Goal: Information Seeking & Learning: Understand process/instructions

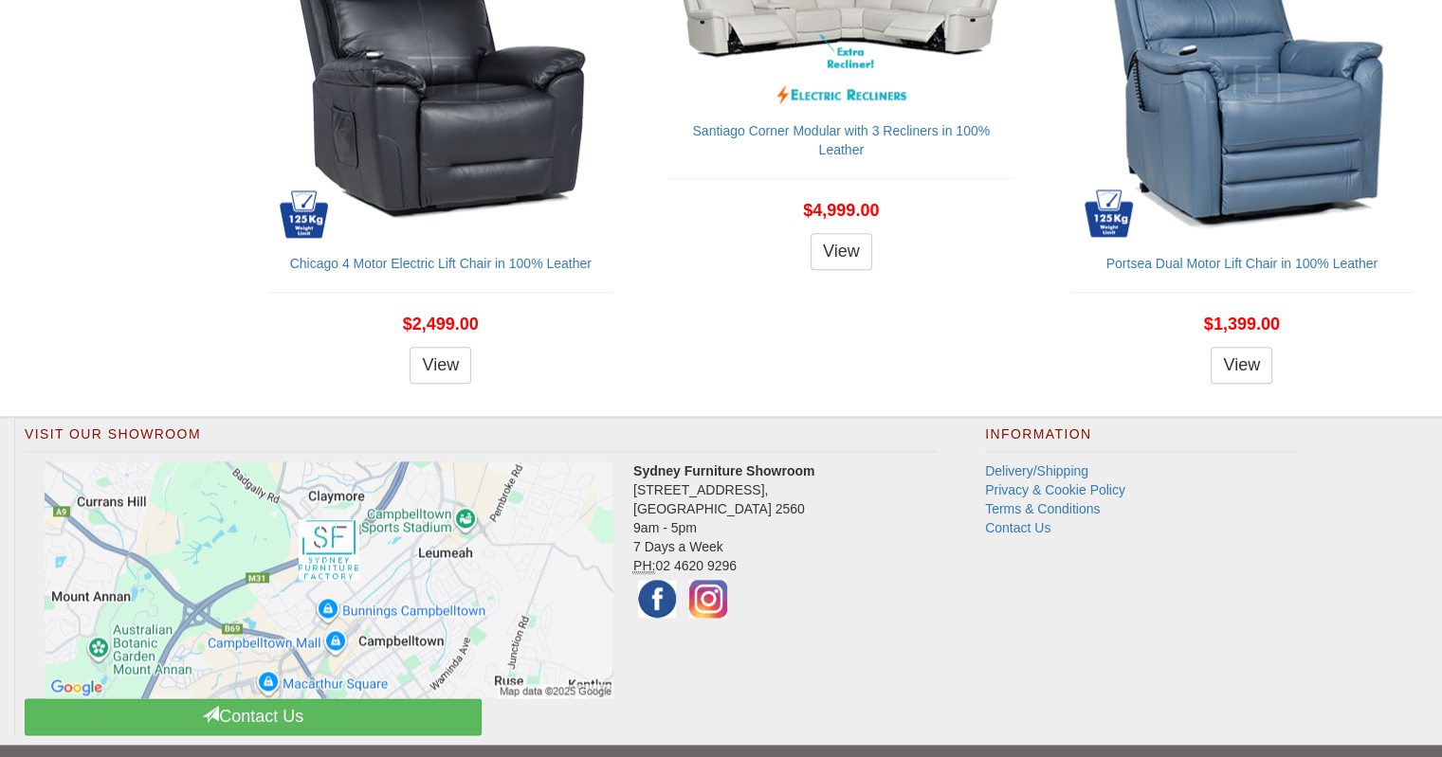
scroll to position [2147, 0]
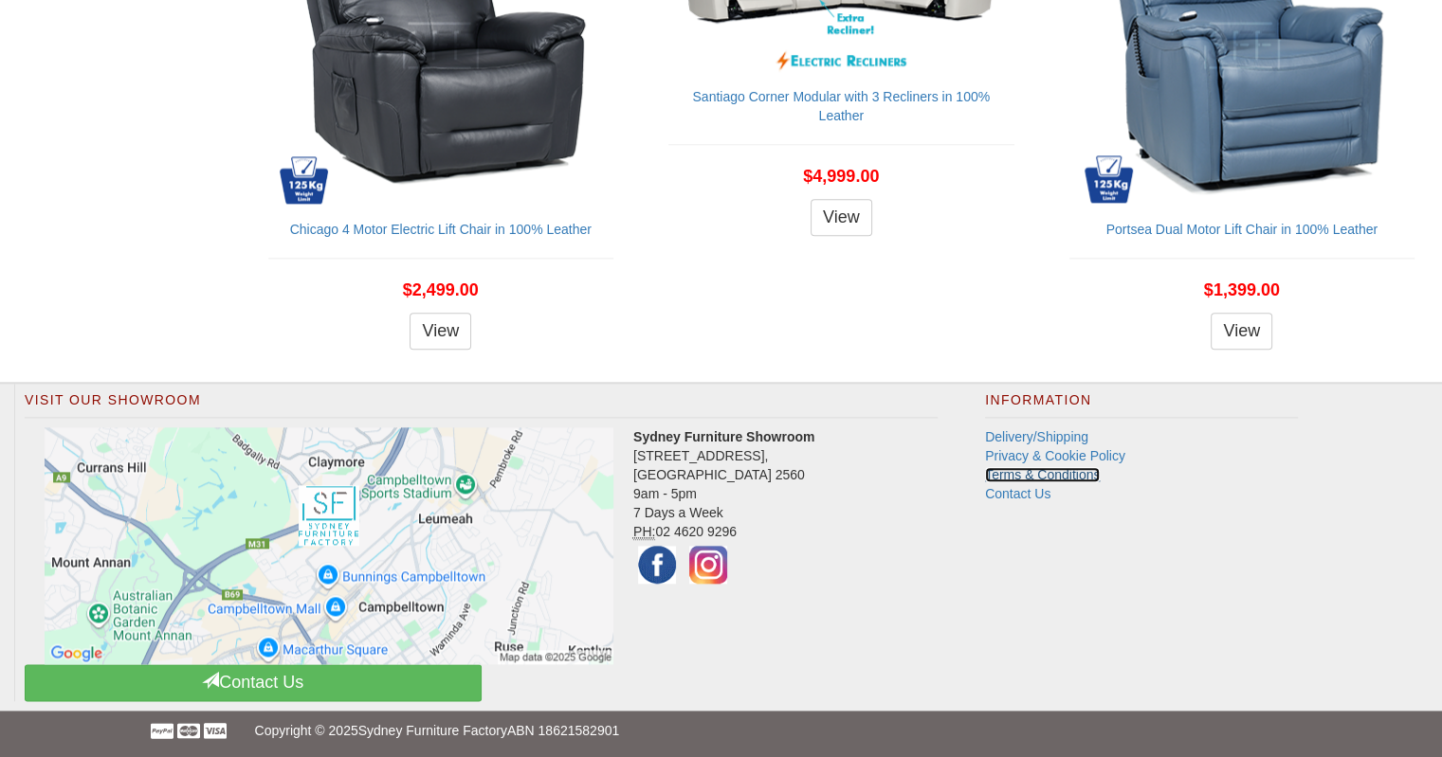
click at [1092, 467] on link "Terms & Conditions" at bounding box center [1042, 474] width 115 height 15
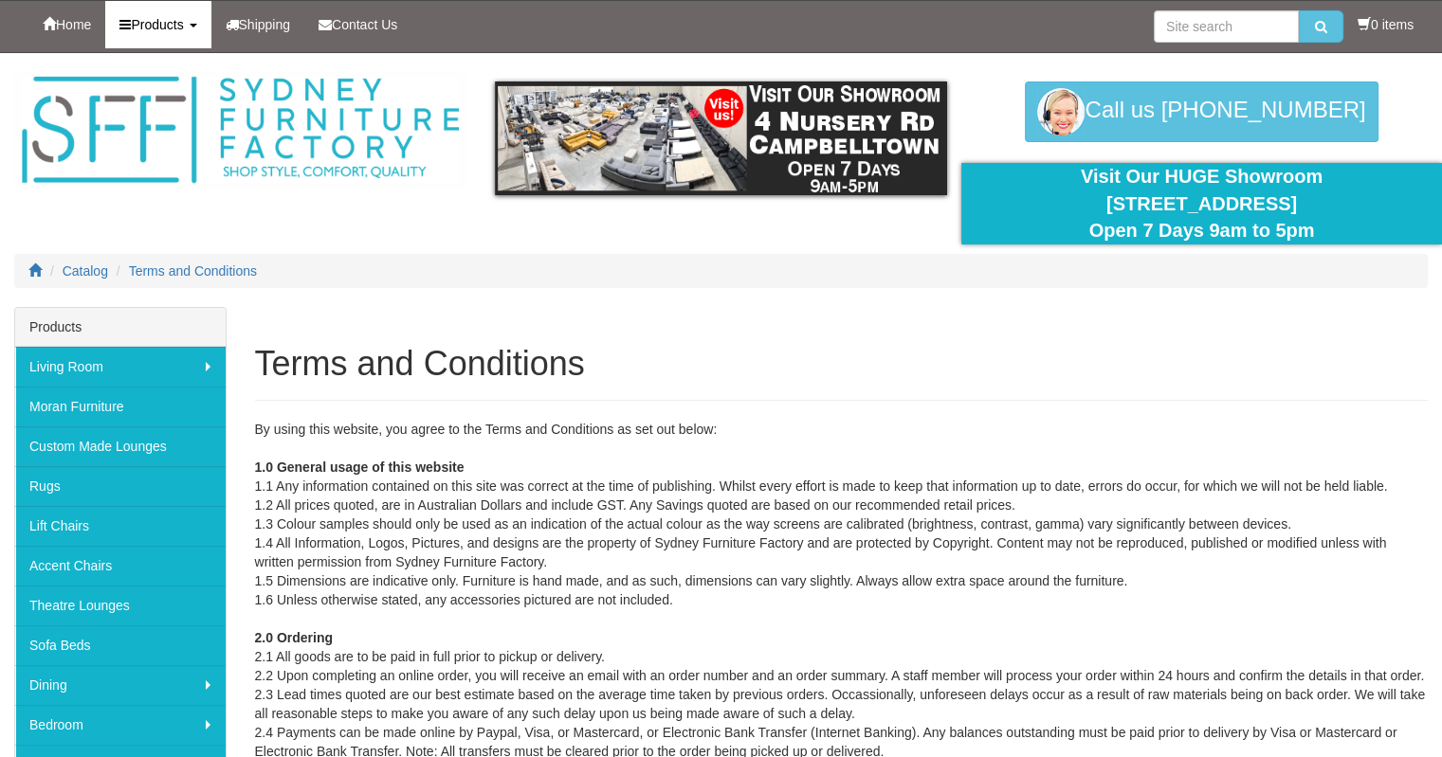
click at [167, 28] on span "Products" at bounding box center [157, 24] width 52 height 15
